Goal: Task Accomplishment & Management: Manage account settings

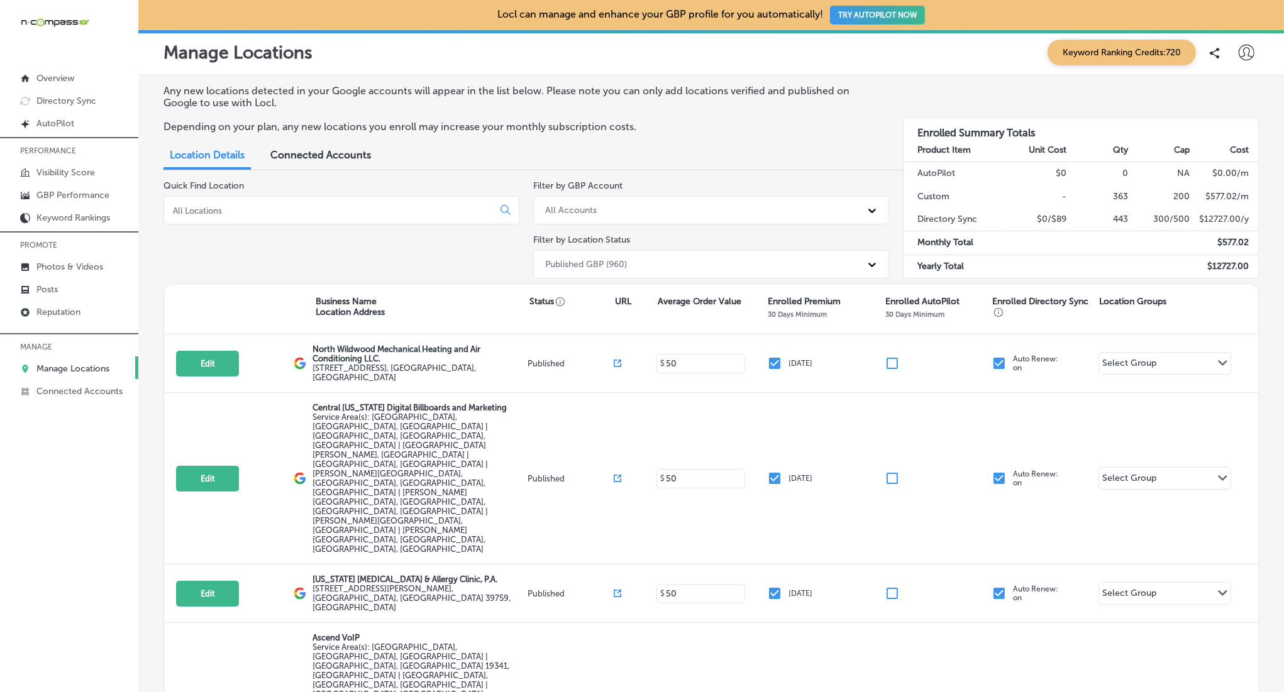
click at [326, 216] on div at bounding box center [341, 210] width 356 height 28
click at [327, 212] on input at bounding box center [331, 210] width 319 height 11
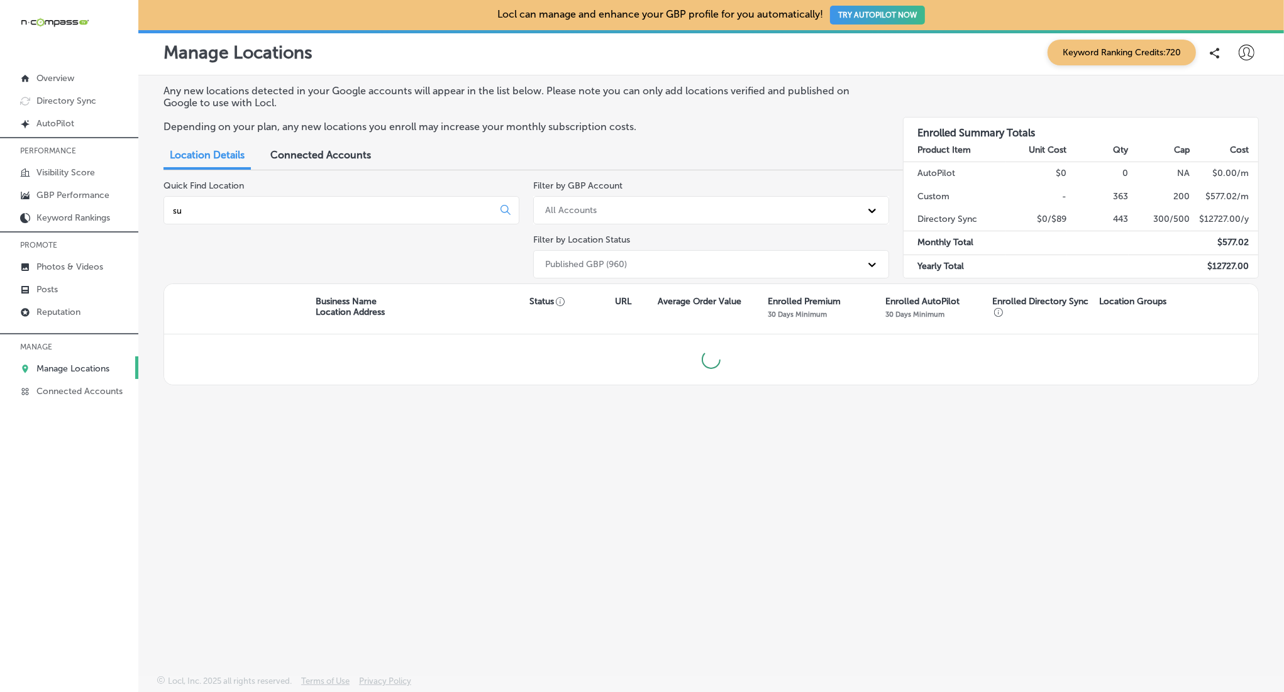
type input "s"
type input "f"
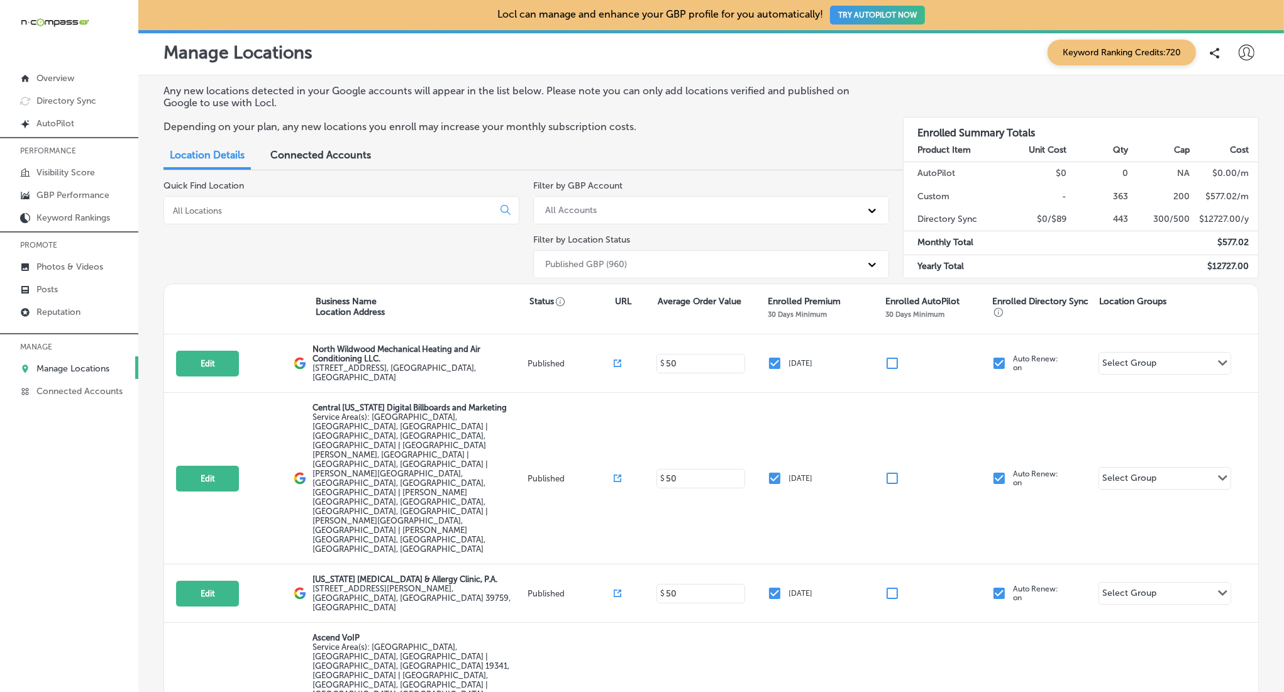
drag, startPoint x: 404, startPoint y: 220, endPoint x: 403, endPoint y: 210, distance: 10.1
click at [404, 220] on div at bounding box center [341, 210] width 356 height 28
click at [403, 210] on input at bounding box center [331, 210] width 319 height 11
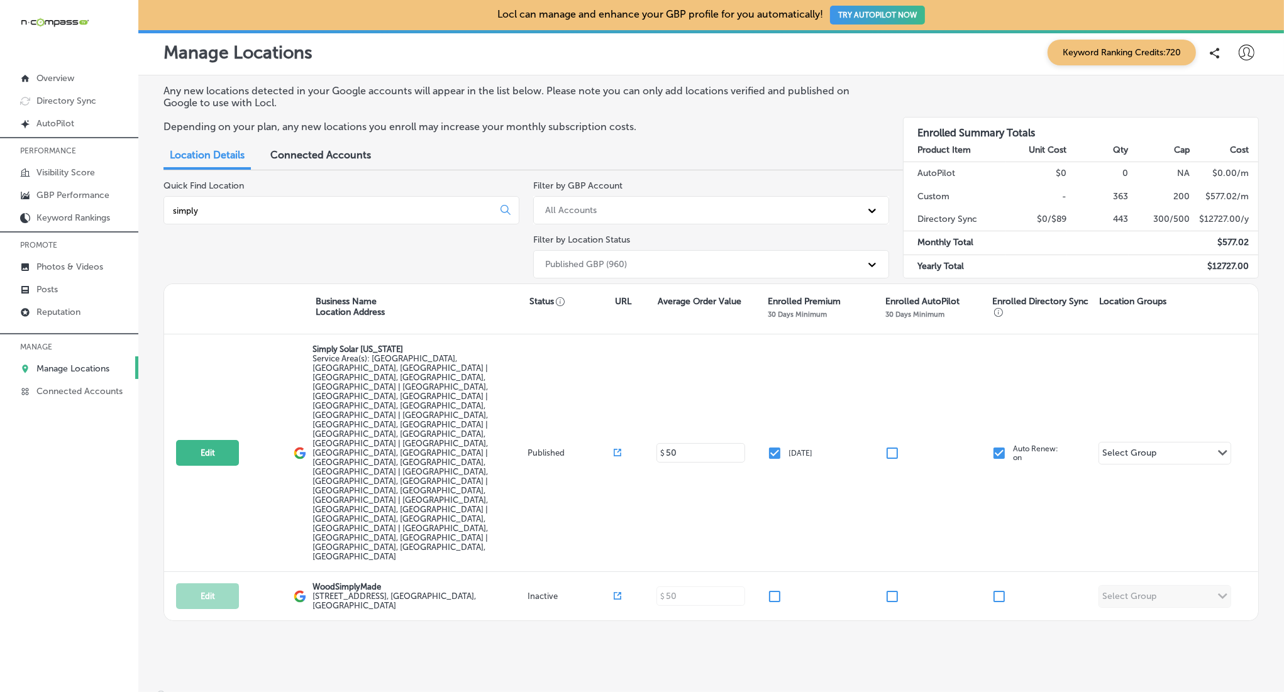
type input "simply"
drag, startPoint x: 1263, startPoint y: 44, endPoint x: 1248, endPoint y: 45, distance: 14.5
click at [1259, 44] on div "Manage Locations Keyword Ranking Credits: 720" at bounding box center [710, 52] width 1145 height 45
click at [1247, 46] on icon at bounding box center [1246, 53] width 16 height 16
click at [1219, 135] on p "My Teams" at bounding box center [1223, 130] width 46 height 15
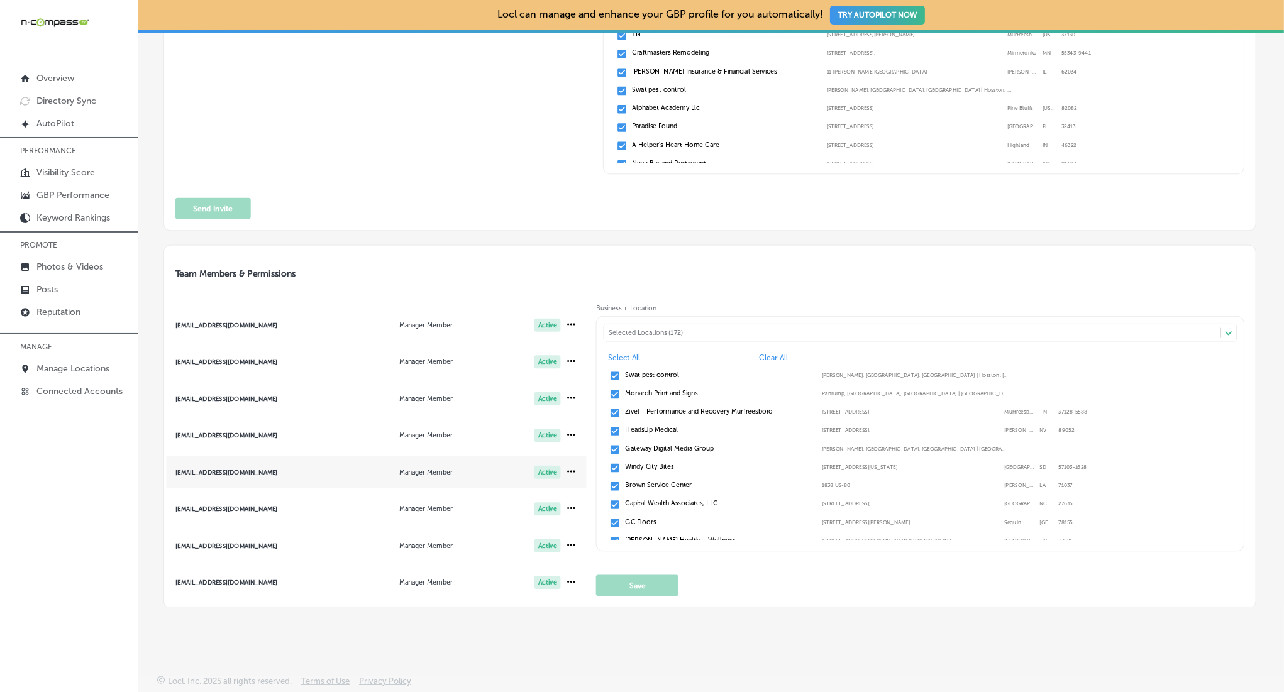
scroll to position [546, 0]
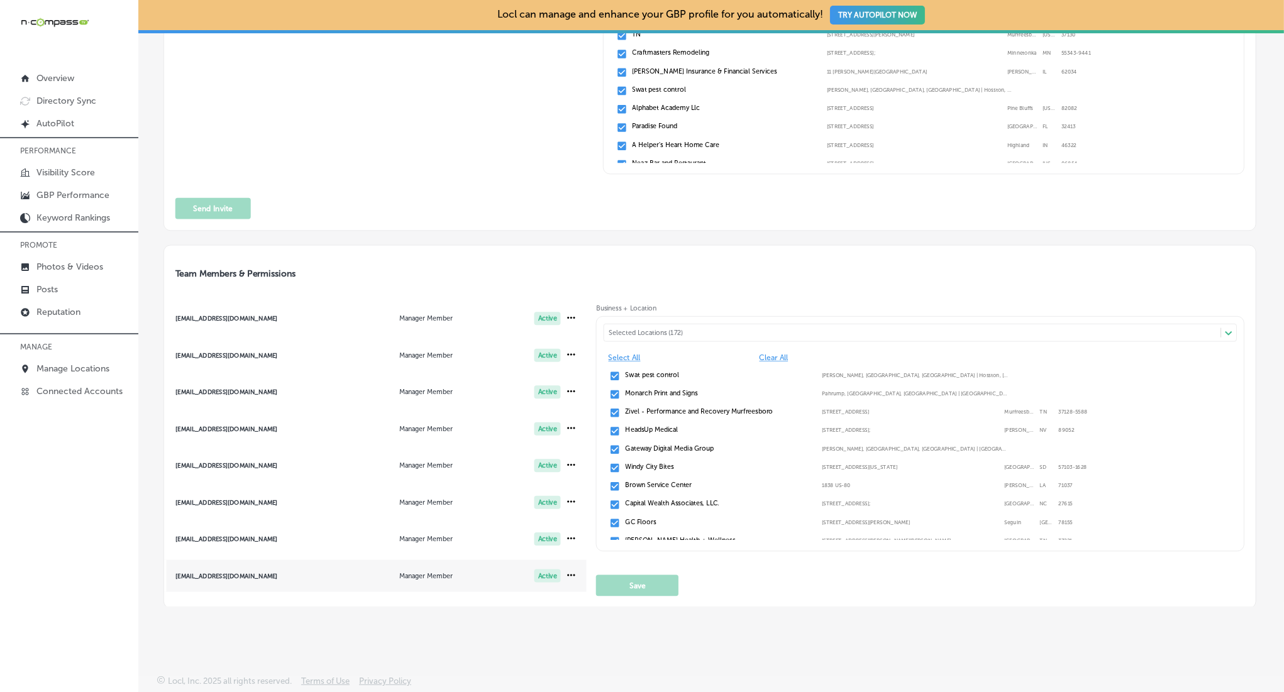
click at [202, 576] on span "[EMAIL_ADDRESS][DOMAIN_NAME] Manager Member Active" at bounding box center [375, 576] width 422 height 32
click at [214, 576] on div "[EMAIL_ADDRESS][DOMAIN_NAME]" at bounding box center [246, 576] width 141 height 7
click at [779, 331] on div "Selected Locations (127)" at bounding box center [916, 333] width 617 height 8
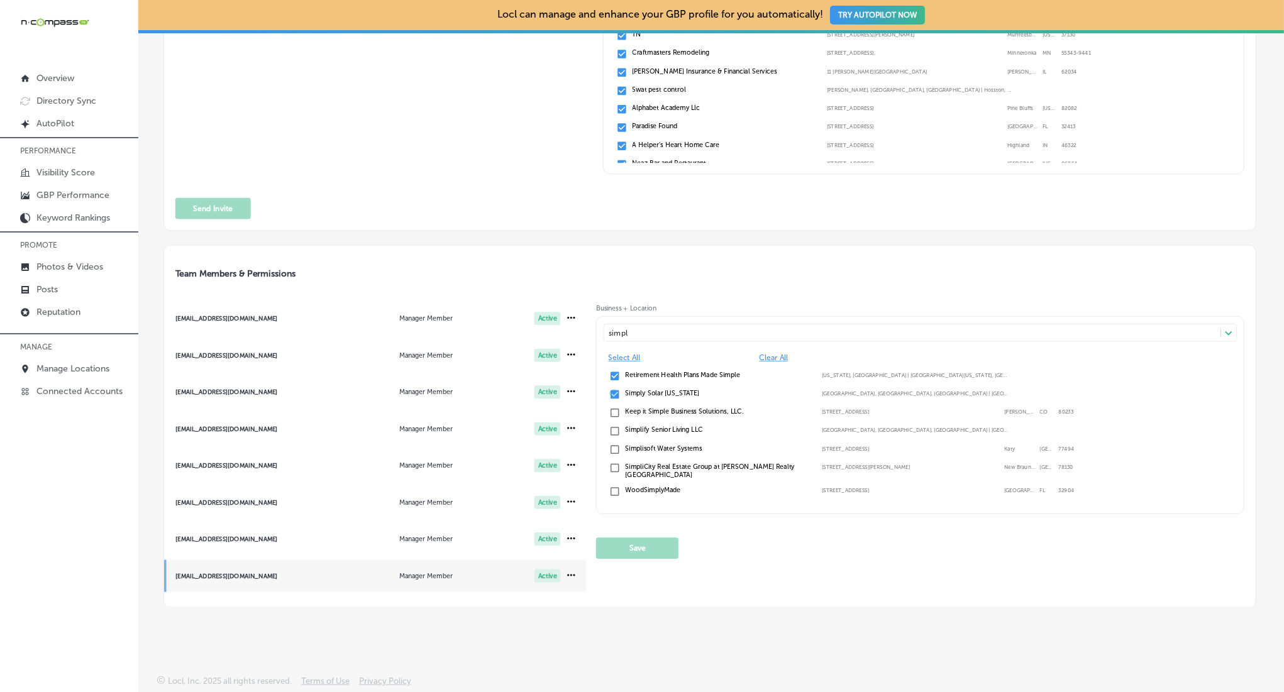
click at [612, 390] on input "checkbox" at bounding box center [614, 394] width 11 height 11
type input "simpl"
click at [631, 542] on button "Save" at bounding box center [637, 548] width 82 height 21
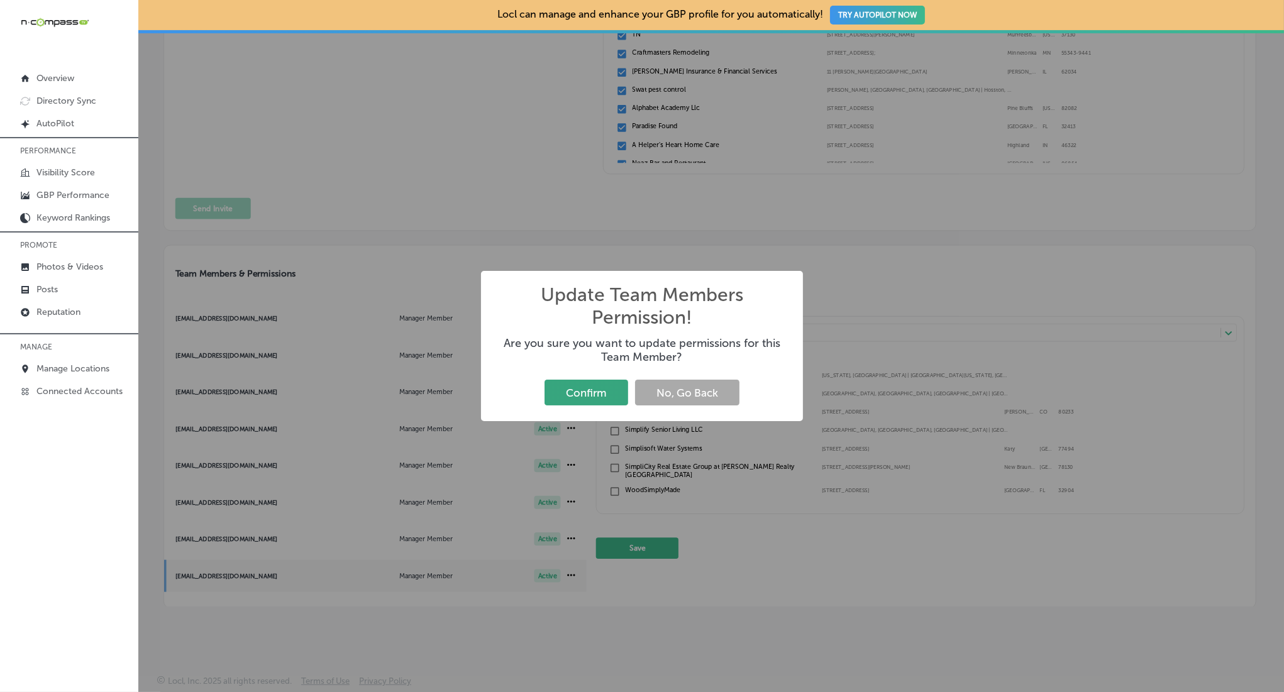
click at [584, 384] on button "Confirm" at bounding box center [586, 393] width 84 height 26
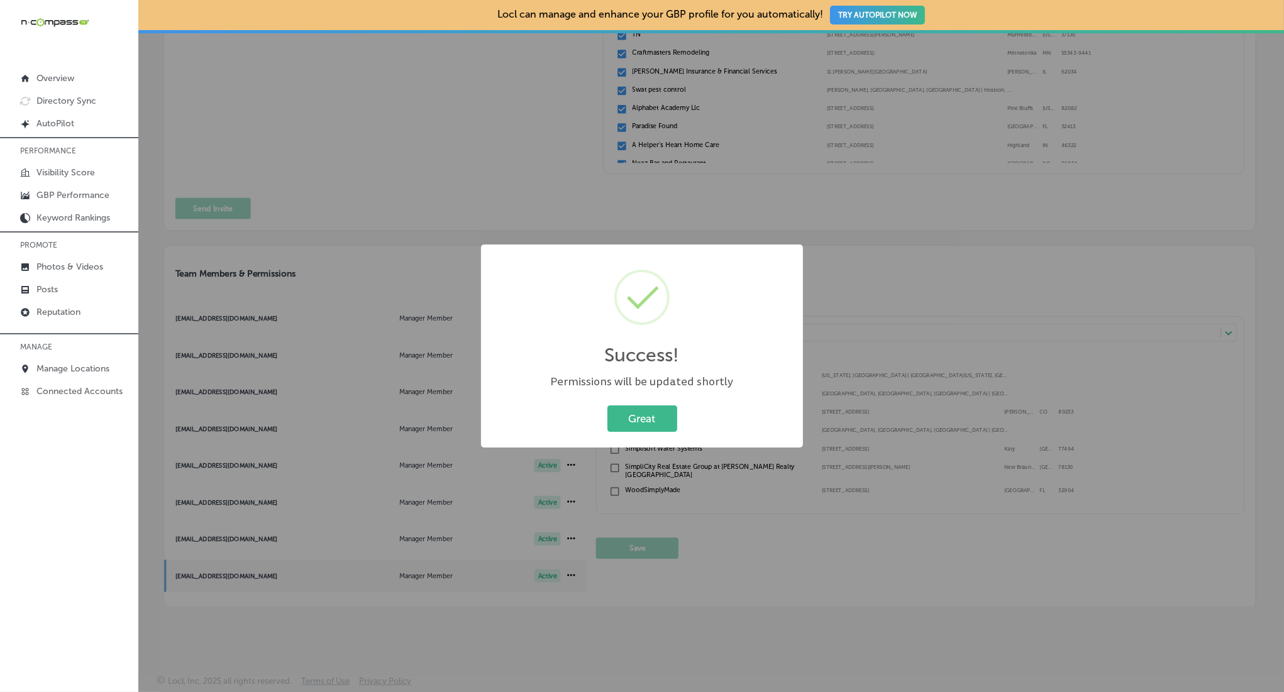
drag, startPoint x: 658, startPoint y: 430, endPoint x: 759, endPoint y: 260, distance: 197.6
click at [658, 429] on button "Great" at bounding box center [642, 418] width 70 height 26
